Goal: Task Accomplishment & Management: Use online tool/utility

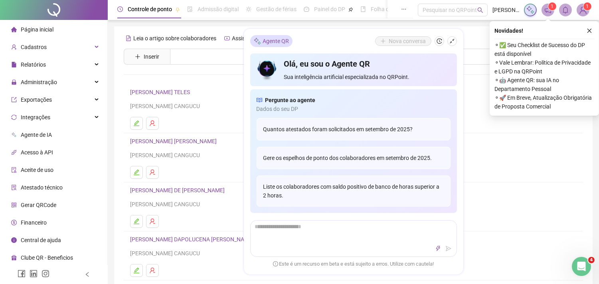
click at [589, 30] on icon "close" at bounding box center [589, 31] width 6 height 6
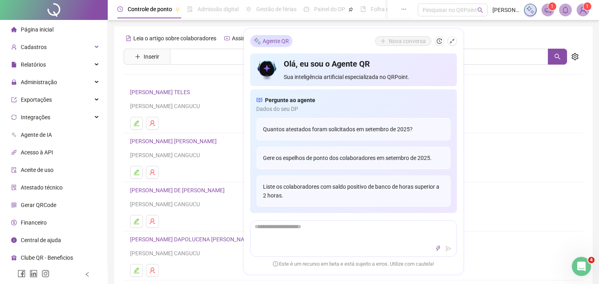
click at [452, 40] on icon "shrink" at bounding box center [451, 41] width 5 height 5
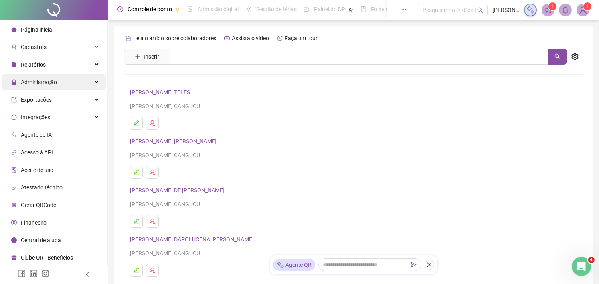
click at [74, 80] on div "Administração" at bounding box center [54, 82] width 104 height 16
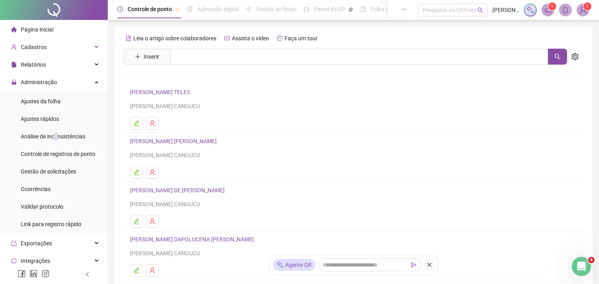
click at [57, 134] on span "Análise de inconsistências" at bounding box center [53, 136] width 65 height 6
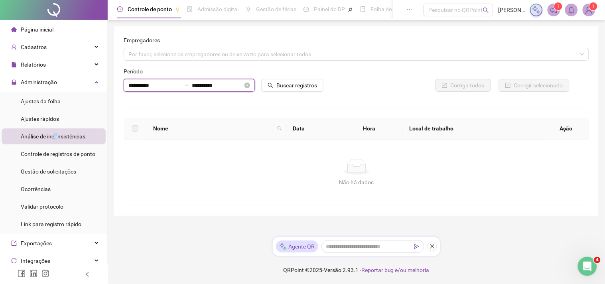
click at [141, 86] on input "**********" at bounding box center [153, 85] width 51 height 9
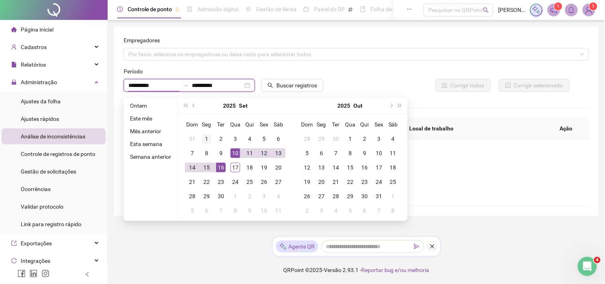
type input "**********"
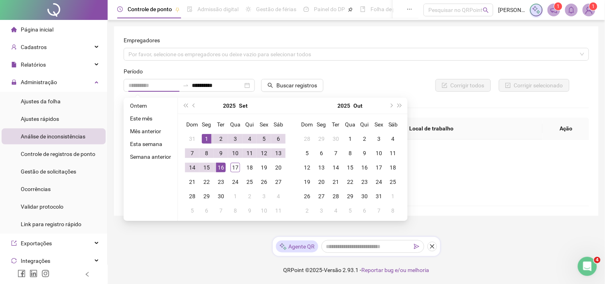
click at [205, 139] on div "1" at bounding box center [207, 139] width 10 height 10
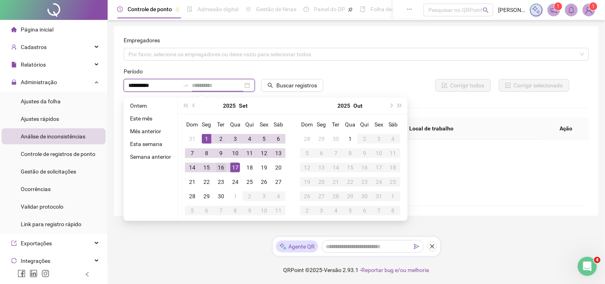
type input "**********"
click at [221, 166] on div "16" at bounding box center [221, 168] width 10 height 10
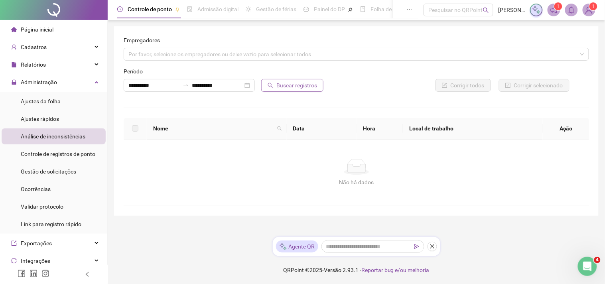
click at [300, 86] on span "Buscar registros" at bounding box center [296, 85] width 41 height 9
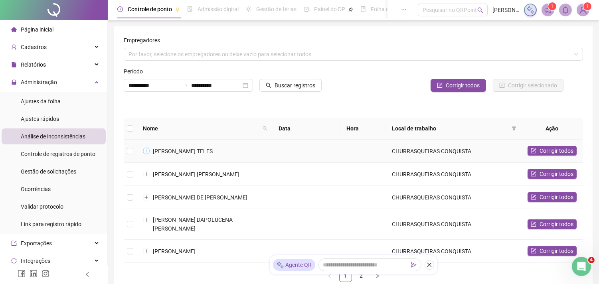
click at [147, 151] on button "Expandir linha" at bounding box center [146, 151] width 6 height 6
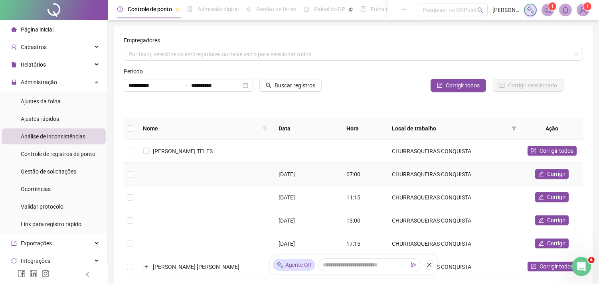
scroll to position [44, 0]
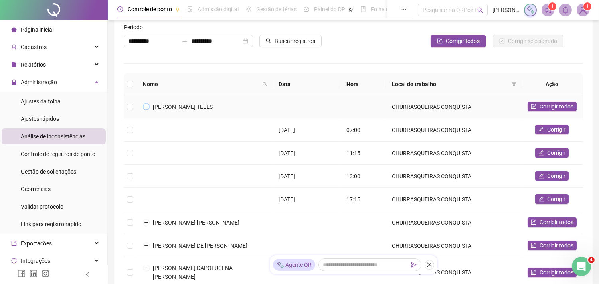
click at [146, 108] on button "Colapsar linha" at bounding box center [146, 107] width 6 height 6
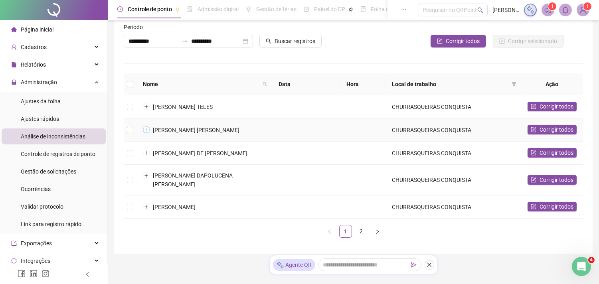
click at [148, 130] on button "Expandir linha" at bounding box center [146, 130] width 6 height 6
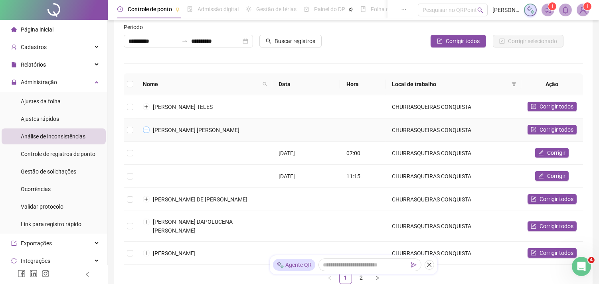
click at [146, 130] on button "Colapsar linha" at bounding box center [146, 130] width 6 height 6
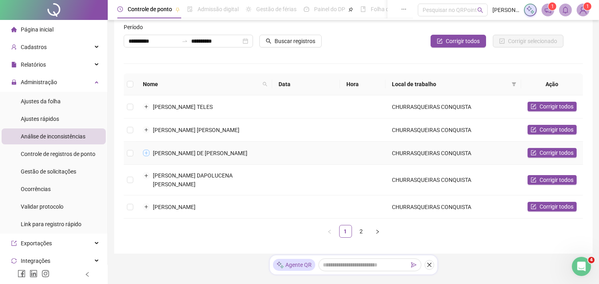
click at [148, 152] on button "Expandir linha" at bounding box center [146, 153] width 6 height 6
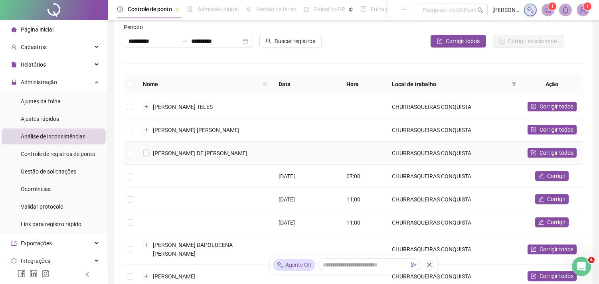
click at [146, 152] on button "Colapsar linha" at bounding box center [146, 153] width 6 height 6
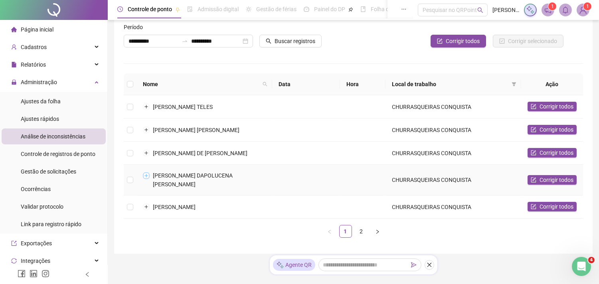
click at [144, 177] on button "Expandir linha" at bounding box center [146, 175] width 6 height 6
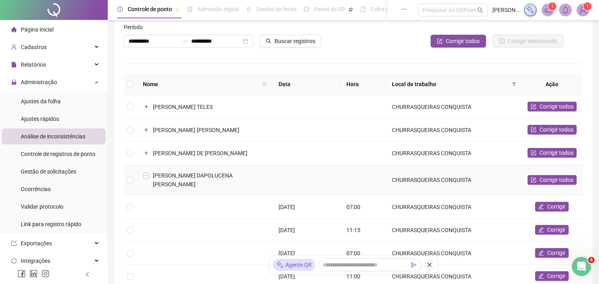
scroll to position [133, 0]
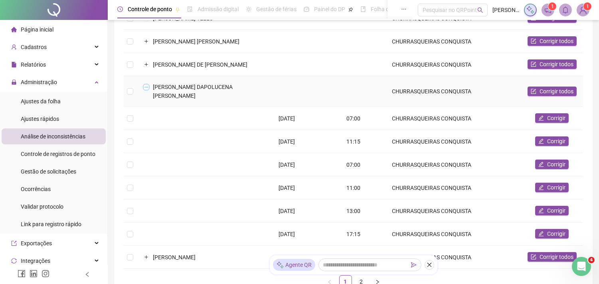
click at [144, 89] on button "Colapsar linha" at bounding box center [146, 87] width 6 height 6
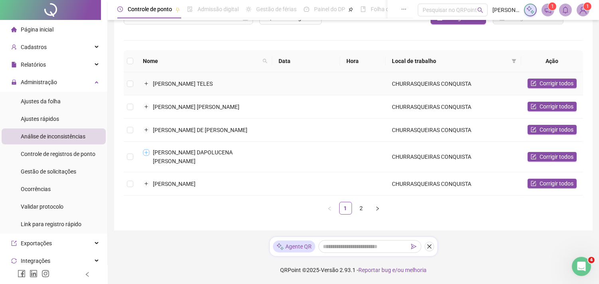
scroll to position [59, 0]
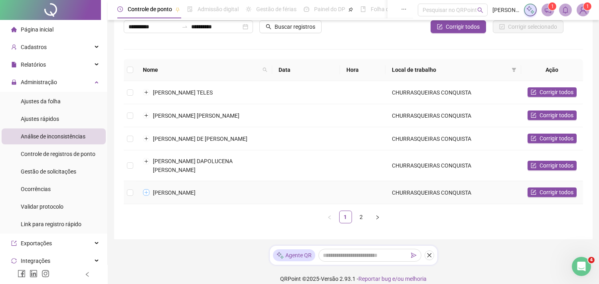
click at [145, 189] on button "Expandir linha" at bounding box center [146, 192] width 6 height 6
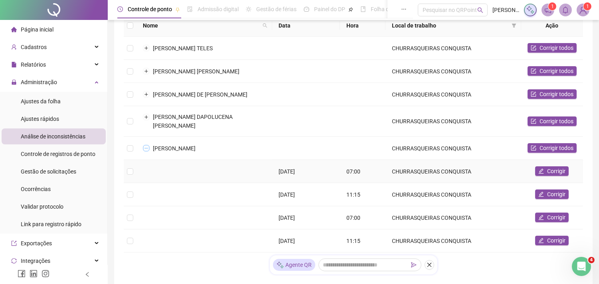
scroll to position [148, 0]
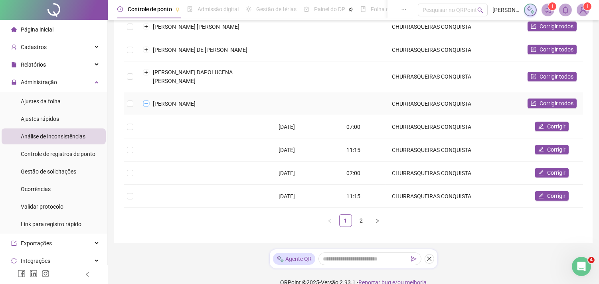
click at [145, 100] on button "Colapsar linha" at bounding box center [146, 103] width 6 height 6
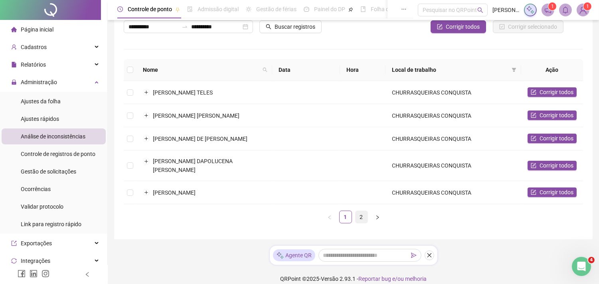
click at [362, 211] on link "2" at bounding box center [361, 217] width 12 height 12
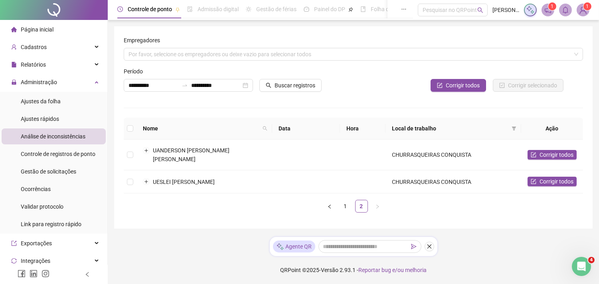
scroll to position [0, 0]
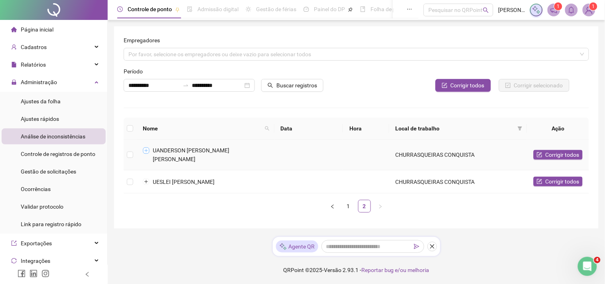
click at [148, 151] on button "Expandir linha" at bounding box center [146, 150] width 6 height 6
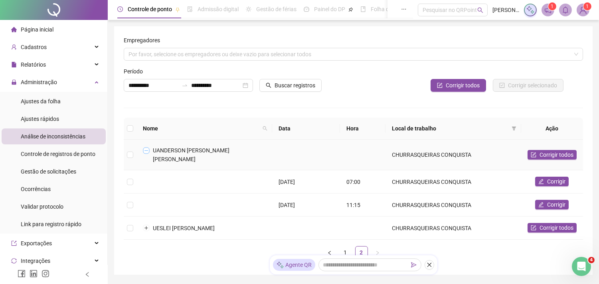
click at [146, 150] on button "Colapsar linha" at bounding box center [146, 150] width 6 height 6
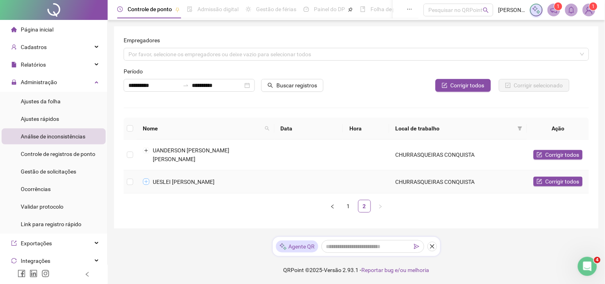
click at [144, 179] on button "Expandir linha" at bounding box center [146, 182] width 6 height 6
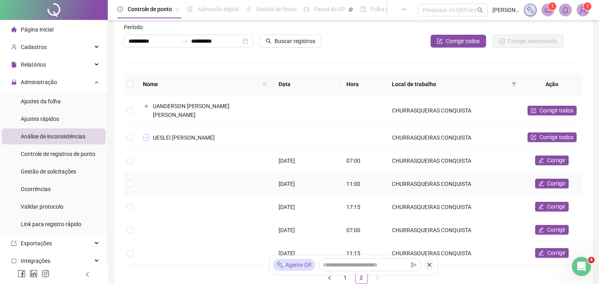
scroll to position [89, 0]
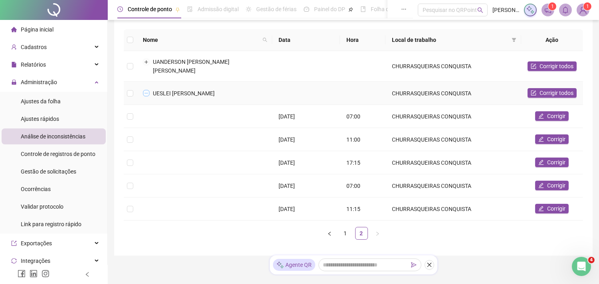
click at [148, 90] on button "Colapsar linha" at bounding box center [146, 93] width 6 height 6
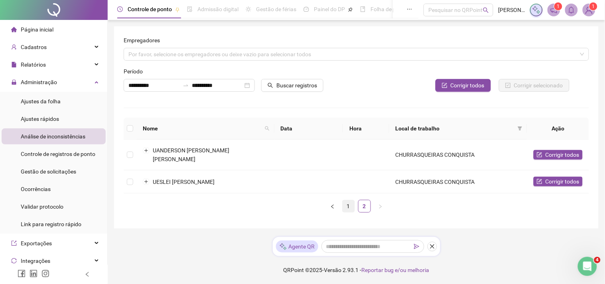
click at [346, 201] on link "1" at bounding box center [349, 206] width 12 height 12
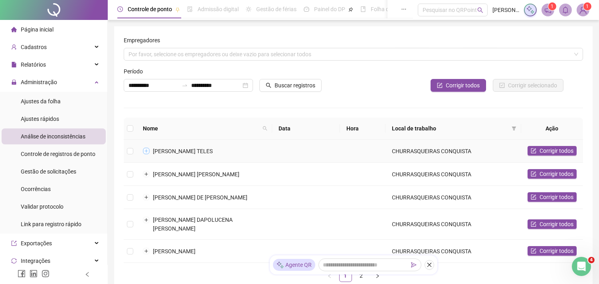
click at [146, 153] on button "Expandir linha" at bounding box center [146, 151] width 6 height 6
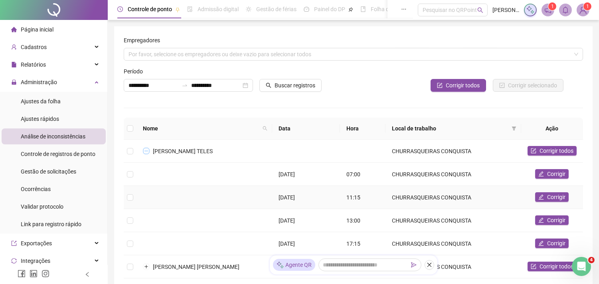
scroll to position [44, 0]
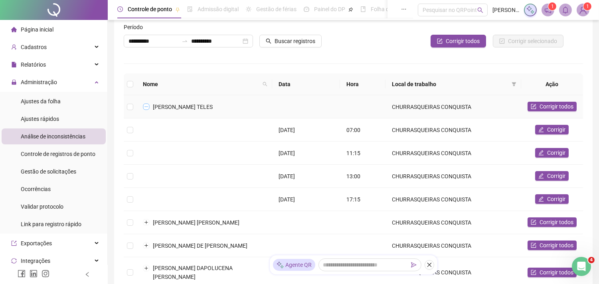
click at [146, 105] on button "Colapsar linha" at bounding box center [146, 107] width 6 height 6
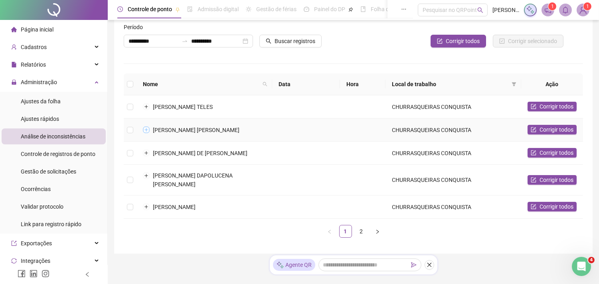
click at [145, 128] on button "Expandir linha" at bounding box center [146, 130] width 6 height 6
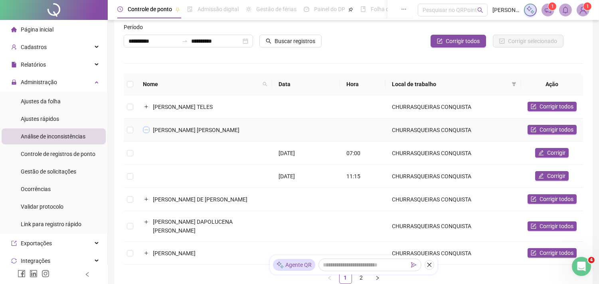
click at [145, 128] on button "Colapsar linha" at bounding box center [146, 130] width 6 height 6
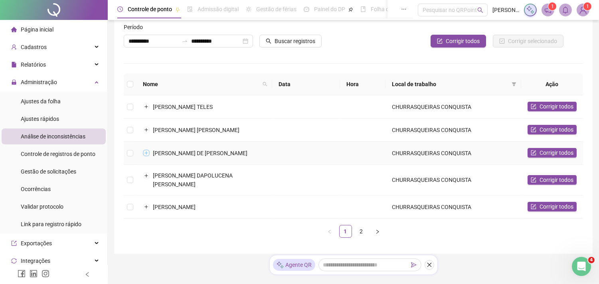
click at [146, 152] on button "Expandir linha" at bounding box center [146, 153] width 6 height 6
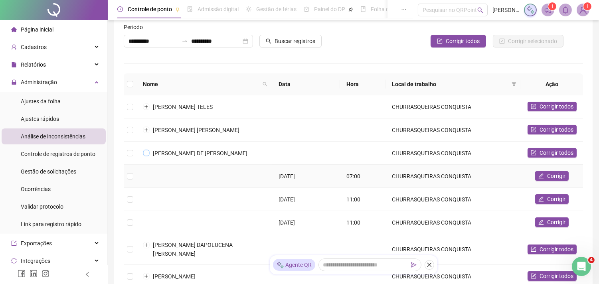
scroll to position [89, 0]
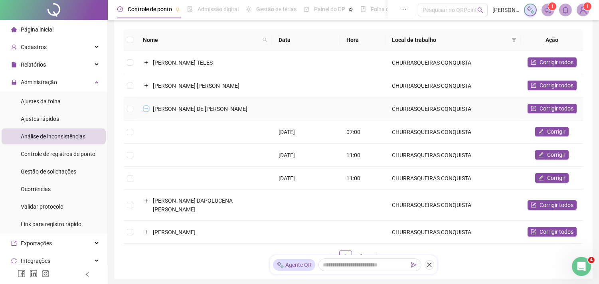
click at [144, 107] on button "Colapsar linha" at bounding box center [146, 109] width 6 height 6
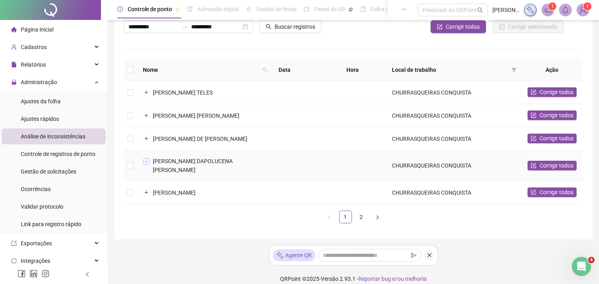
click at [148, 161] on button "Expandir linha" at bounding box center [146, 161] width 6 height 6
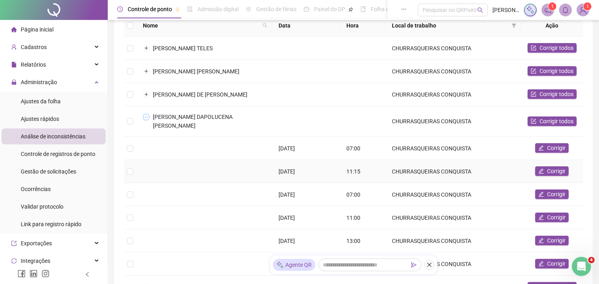
scroll to position [148, 0]
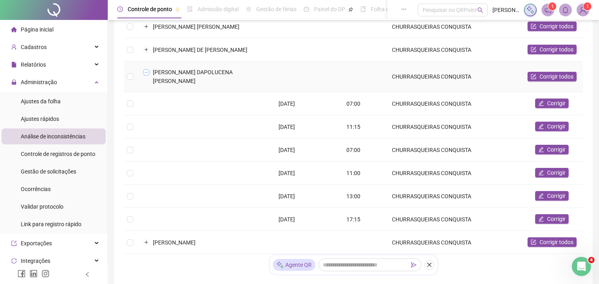
click at [146, 72] on button "Colapsar linha" at bounding box center [146, 72] width 6 height 6
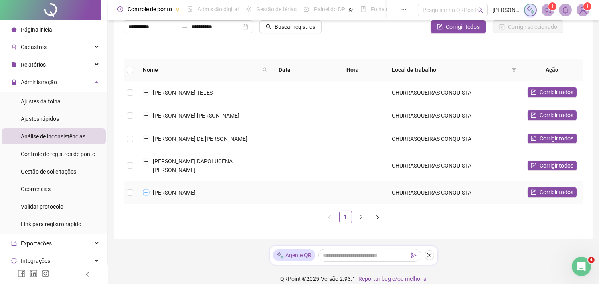
click at [145, 189] on button "Expandir linha" at bounding box center [146, 192] width 6 height 6
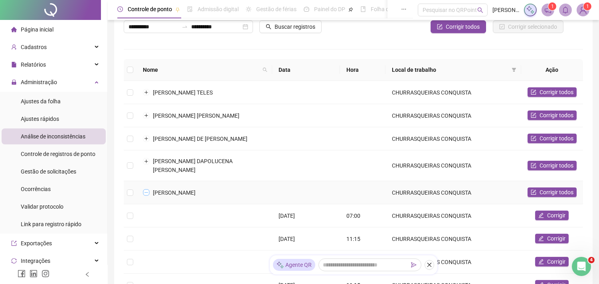
scroll to position [148, 0]
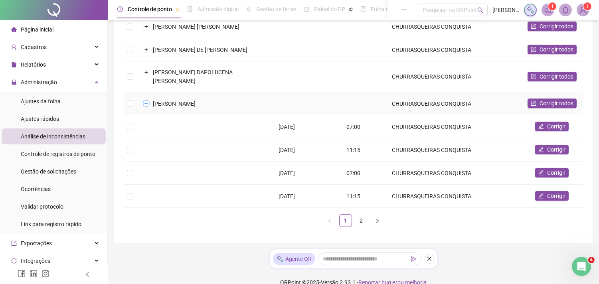
click at [146, 100] on button "Colapsar linha" at bounding box center [146, 103] width 6 height 6
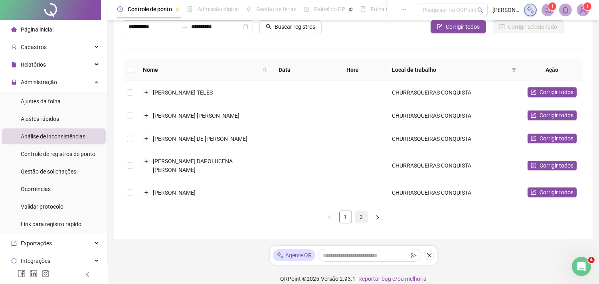
click at [363, 211] on link "2" at bounding box center [361, 217] width 12 height 12
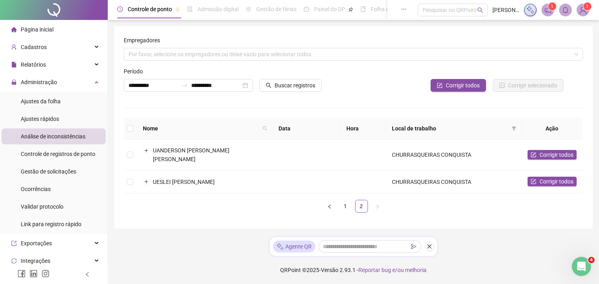
scroll to position [0, 0]
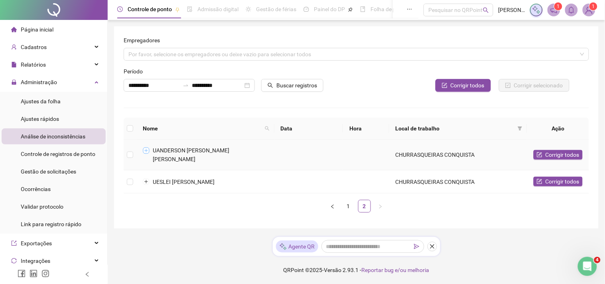
click at [146, 150] on button "Expandir linha" at bounding box center [146, 150] width 6 height 6
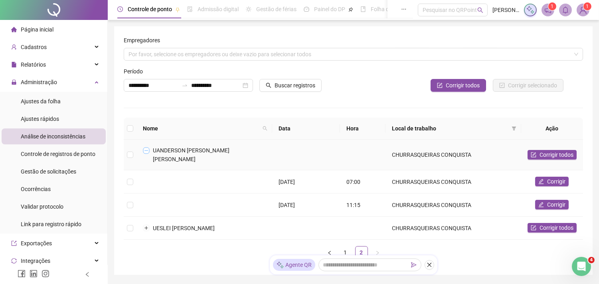
click at [146, 150] on button "Colapsar linha" at bounding box center [146, 150] width 6 height 6
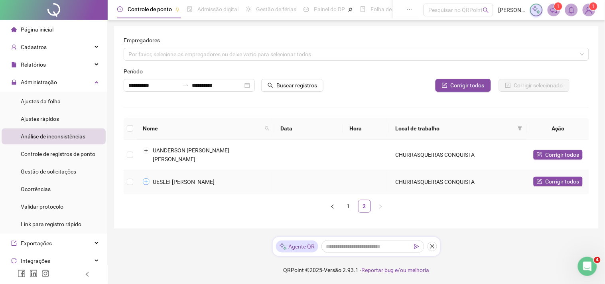
click at [147, 179] on button "Expandir linha" at bounding box center [146, 182] width 6 height 6
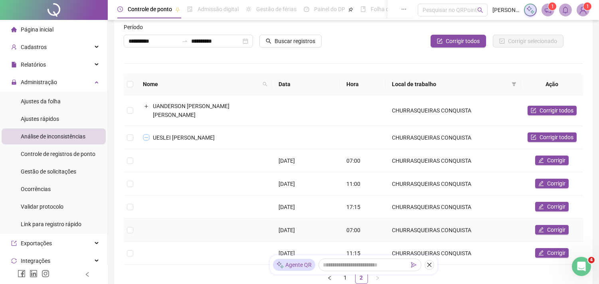
scroll to position [89, 0]
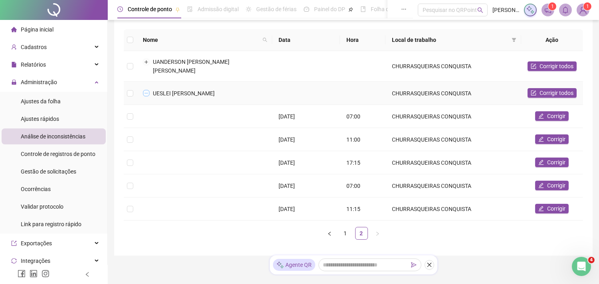
click at [146, 90] on button "Colapsar linha" at bounding box center [146, 93] width 6 height 6
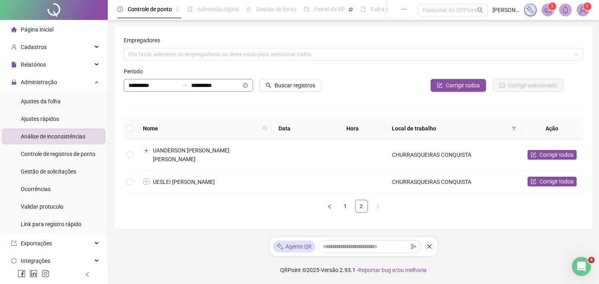
scroll to position [0, 0]
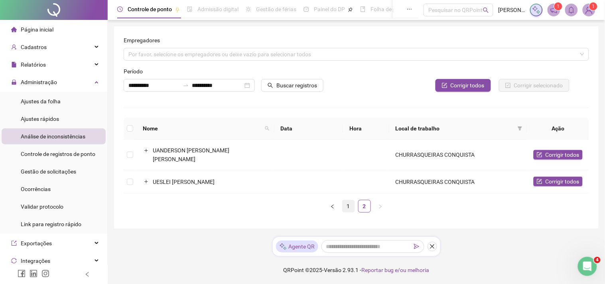
click at [348, 200] on link "1" at bounding box center [349, 206] width 12 height 12
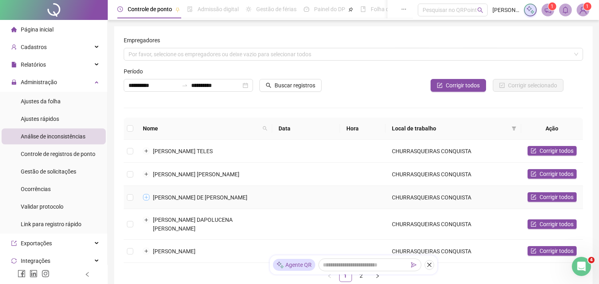
click at [145, 196] on button "Expandir linha" at bounding box center [146, 197] width 6 height 6
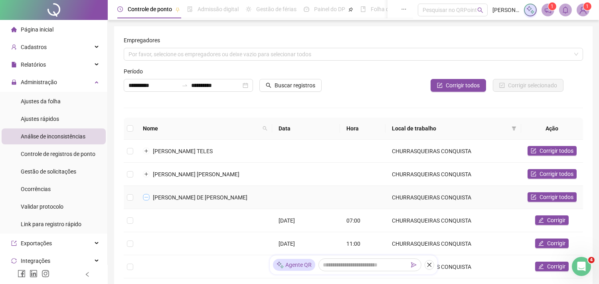
scroll to position [89, 0]
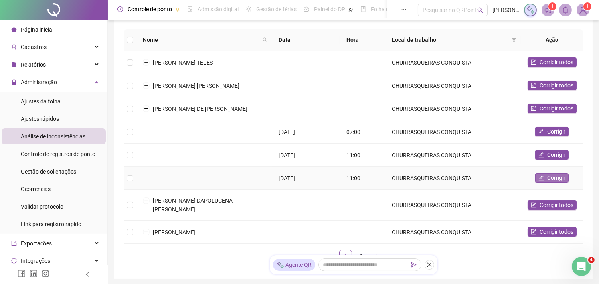
click at [545, 178] on button "Corrigir" at bounding box center [551, 178] width 33 height 10
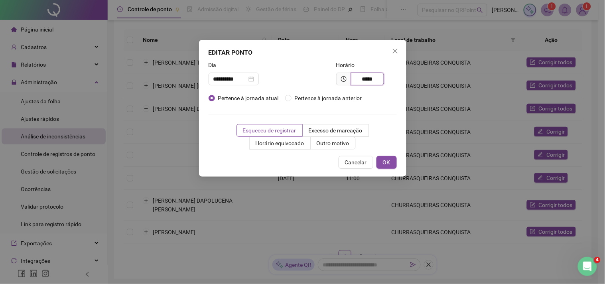
click at [378, 79] on input "*****" at bounding box center [367, 79] width 33 height 13
click at [387, 159] on span "OK" at bounding box center [387, 162] width 8 height 9
type input "*****"
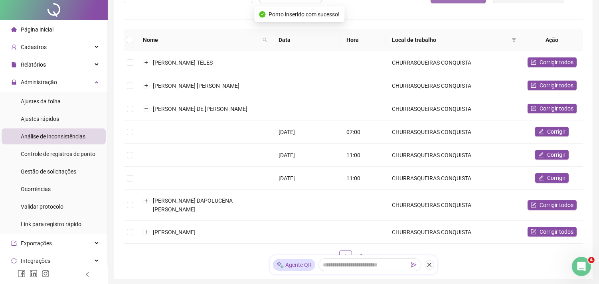
scroll to position [0, 0]
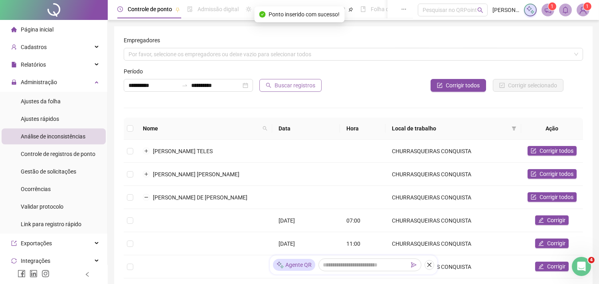
click at [282, 82] on span "Buscar registros" at bounding box center [294, 85] width 41 height 9
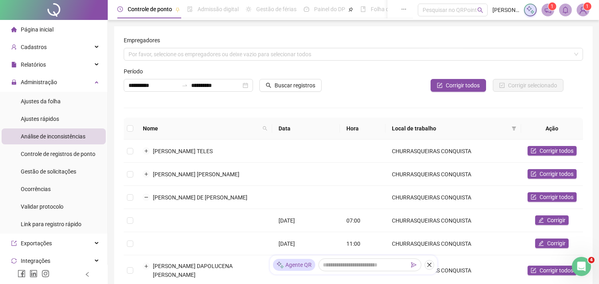
scroll to position [104, 0]
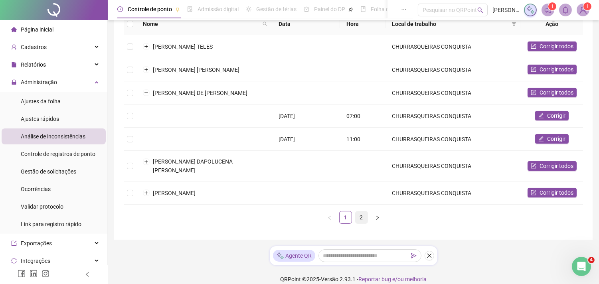
click at [357, 211] on link "2" at bounding box center [361, 217] width 12 height 12
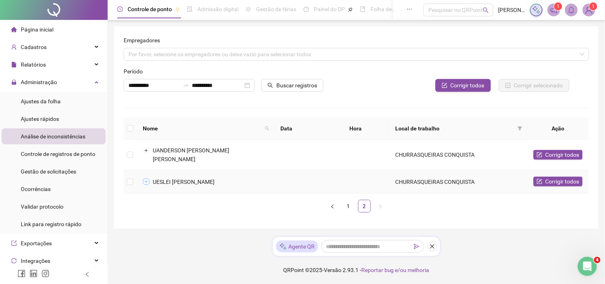
click at [145, 179] on button "Expandir linha" at bounding box center [146, 182] width 6 height 6
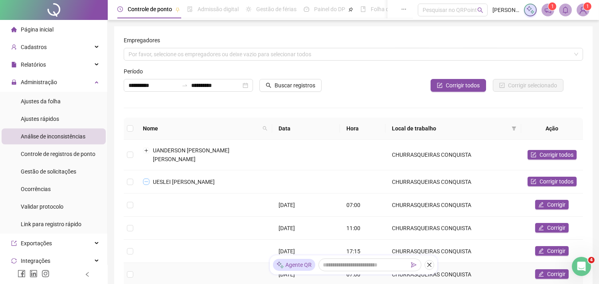
scroll to position [89, 0]
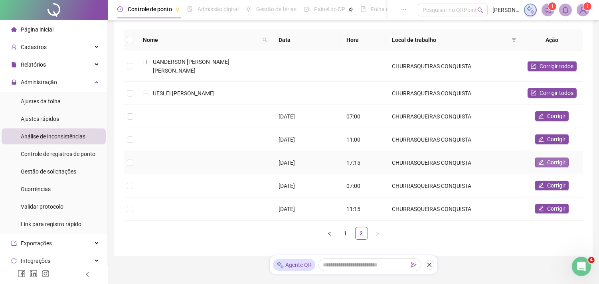
click at [550, 158] on span "Corrigir" at bounding box center [556, 162] width 18 height 9
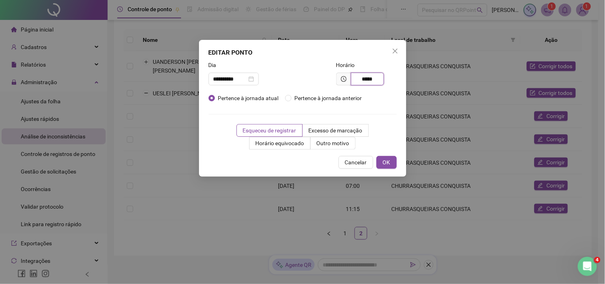
drag, startPoint x: 379, startPoint y: 78, endPoint x: 336, endPoint y: 80, distance: 43.5
click at [335, 80] on div "Horário *****" at bounding box center [367, 76] width 64 height 31
click at [386, 163] on span "OK" at bounding box center [387, 162] width 8 height 9
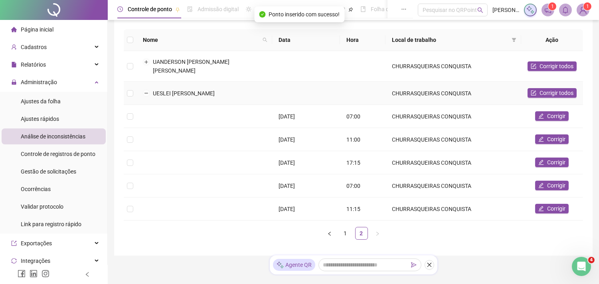
scroll to position [0, 0]
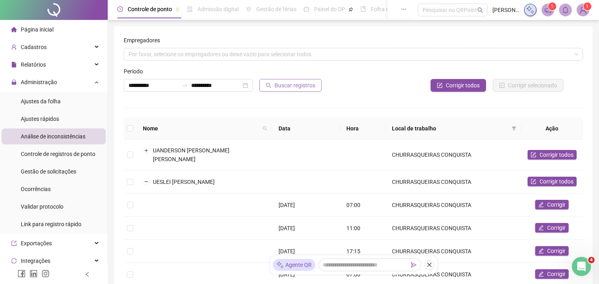
click at [285, 88] on span "Buscar registros" at bounding box center [294, 85] width 41 height 9
click at [145, 149] on button "Expandir linha" at bounding box center [146, 150] width 6 height 6
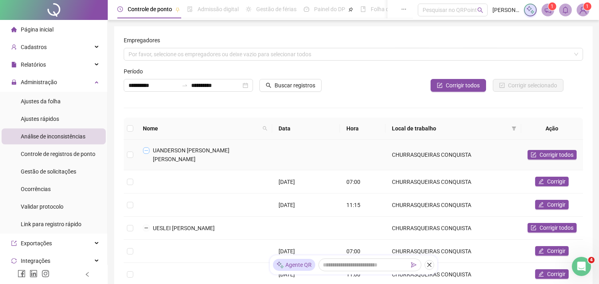
scroll to position [44, 0]
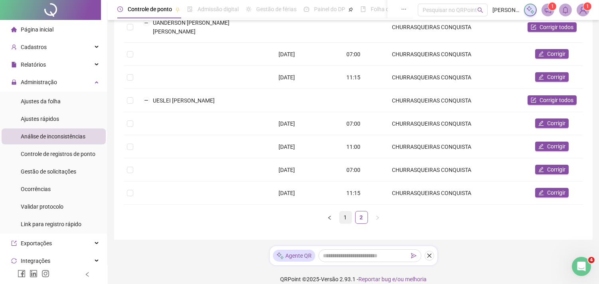
click at [347, 211] on link "1" at bounding box center [345, 217] width 12 height 12
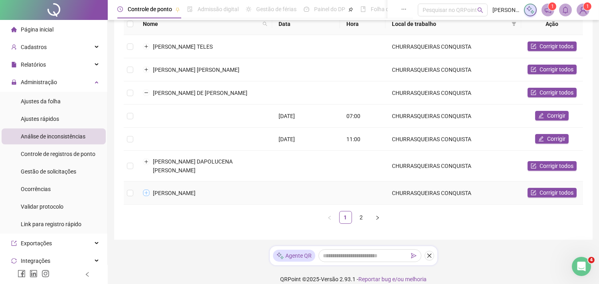
click at [144, 190] on button "Expandir linha" at bounding box center [146, 193] width 6 height 6
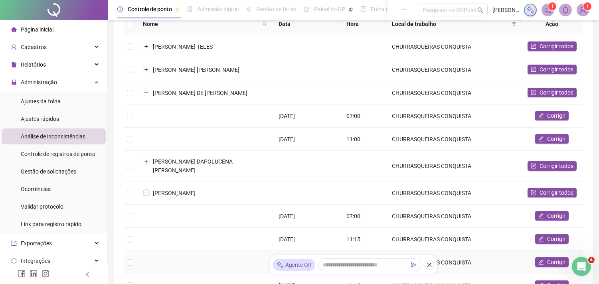
scroll to position [149, 0]
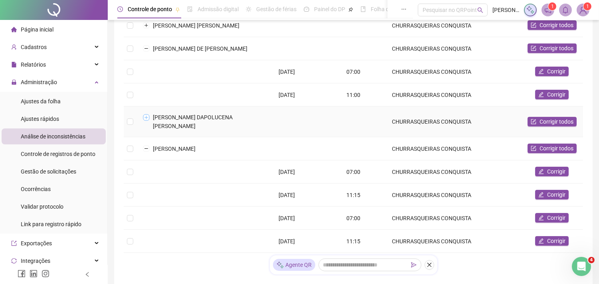
click at [145, 116] on button "Expandir linha" at bounding box center [146, 117] width 6 height 6
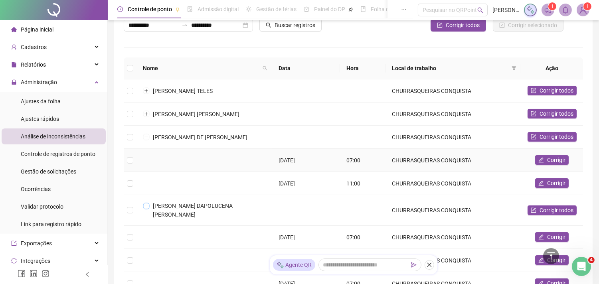
scroll to position [0, 0]
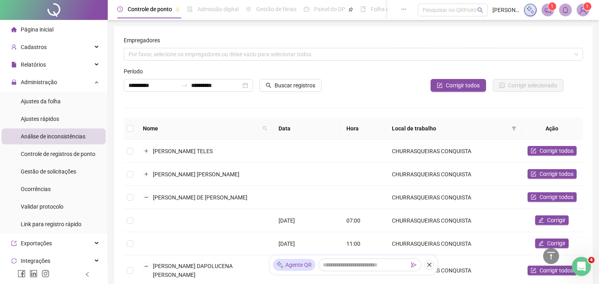
click at [44, 32] on span "Página inicial" at bounding box center [37, 29] width 33 height 6
